Goal: Navigation & Orientation: Find specific page/section

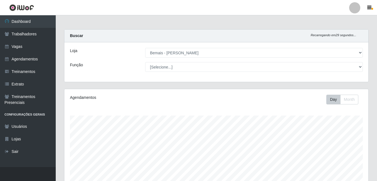
select select "230"
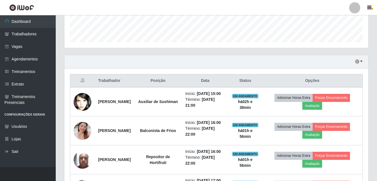
scroll to position [62, 0]
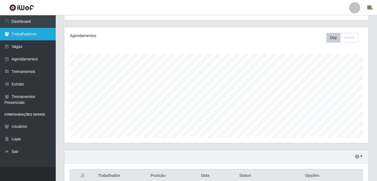
click at [19, 33] on link "Trabalhadores" at bounding box center [28, 34] width 56 height 13
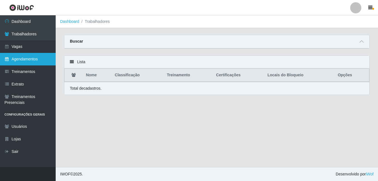
click at [27, 59] on link "Agendamentos" at bounding box center [28, 59] width 56 height 13
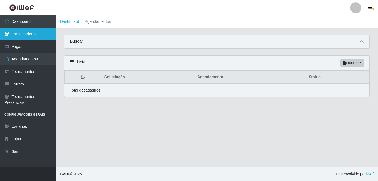
click at [38, 32] on link "Trabalhadores" at bounding box center [28, 34] width 56 height 13
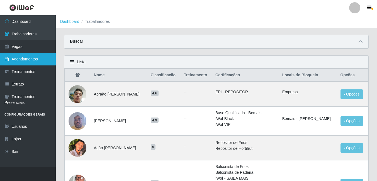
click at [29, 56] on link "Agendamentos" at bounding box center [28, 59] width 56 height 13
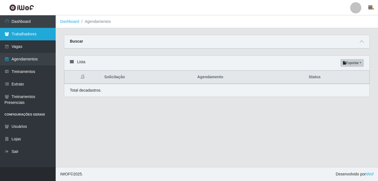
click at [17, 33] on link "Trabalhadores" at bounding box center [28, 34] width 56 height 13
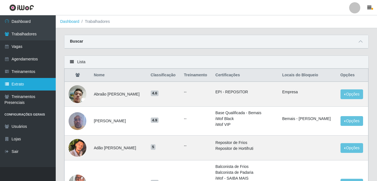
click at [27, 87] on link "Extrato" at bounding box center [28, 84] width 56 height 13
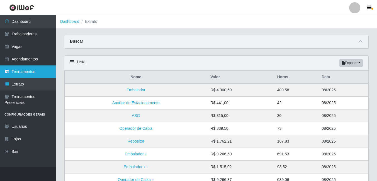
click at [30, 75] on link "Treinamentos" at bounding box center [28, 71] width 56 height 13
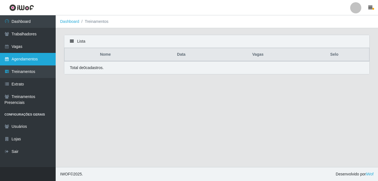
click at [44, 62] on link "Agendamentos" at bounding box center [28, 59] width 56 height 13
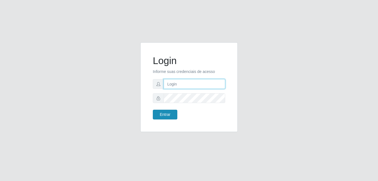
type input "[PERSON_NAME]"
click at [169, 116] on button "Entrar" at bounding box center [165, 115] width 25 height 10
